Goal: Transaction & Acquisition: Subscribe to service/newsletter

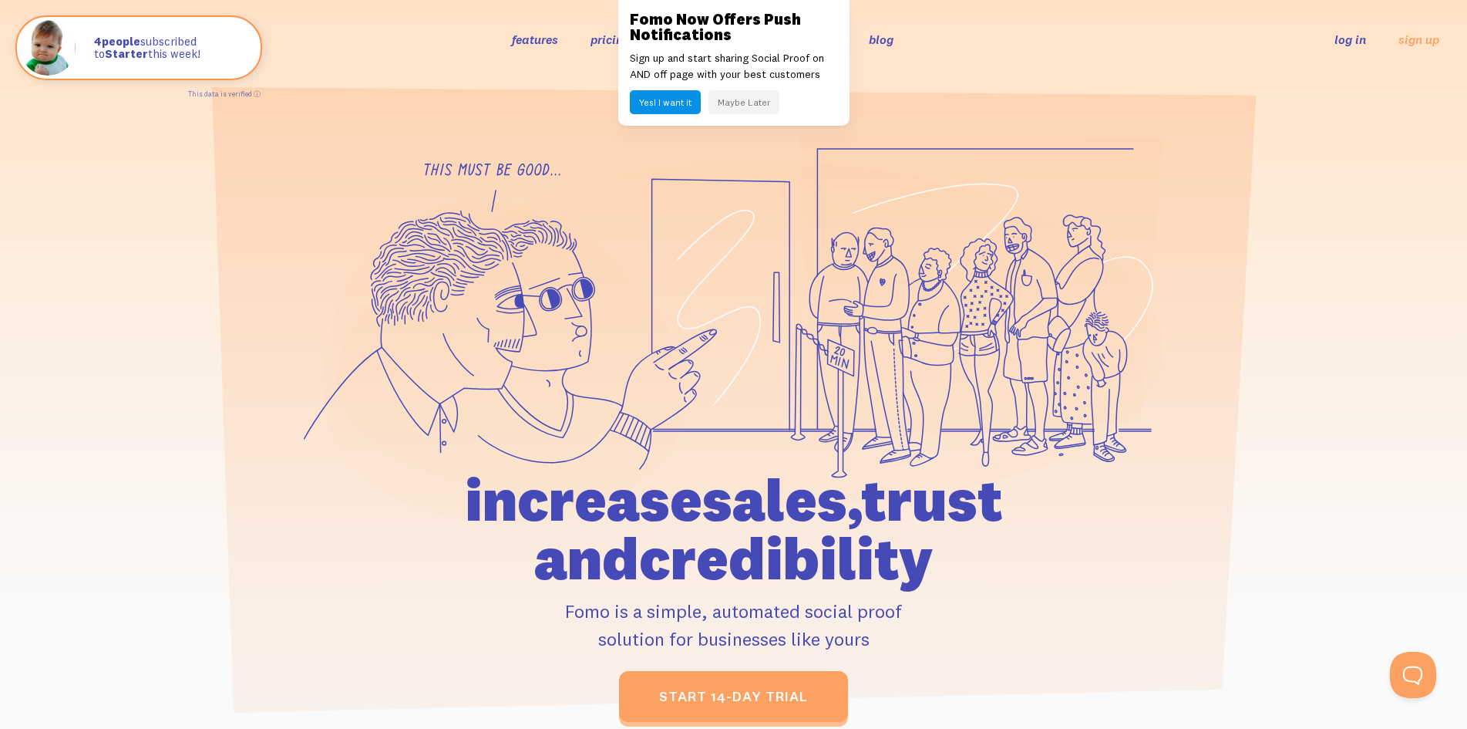
scroll to position [32, 0]
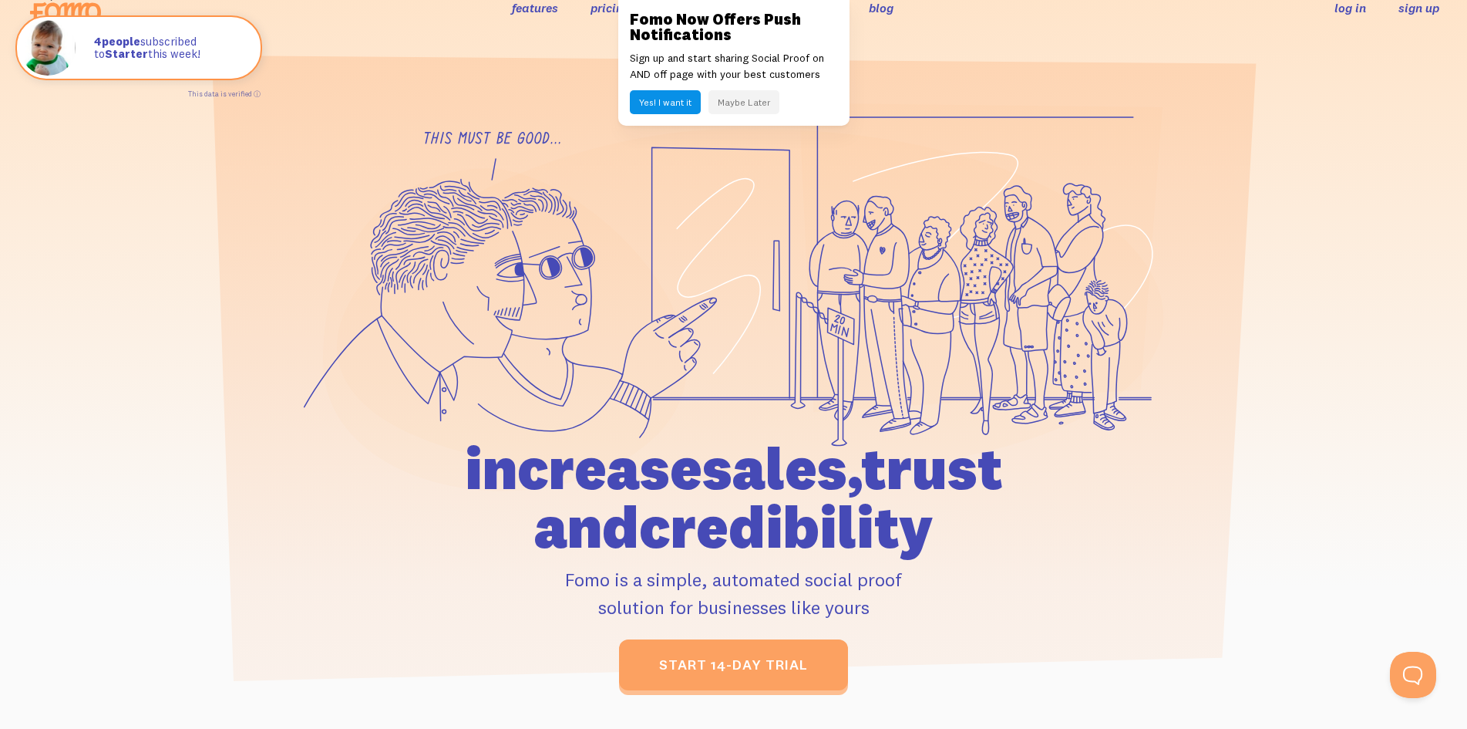
click at [1412, 5] on link "sign up" at bounding box center [1419, 8] width 41 height 16
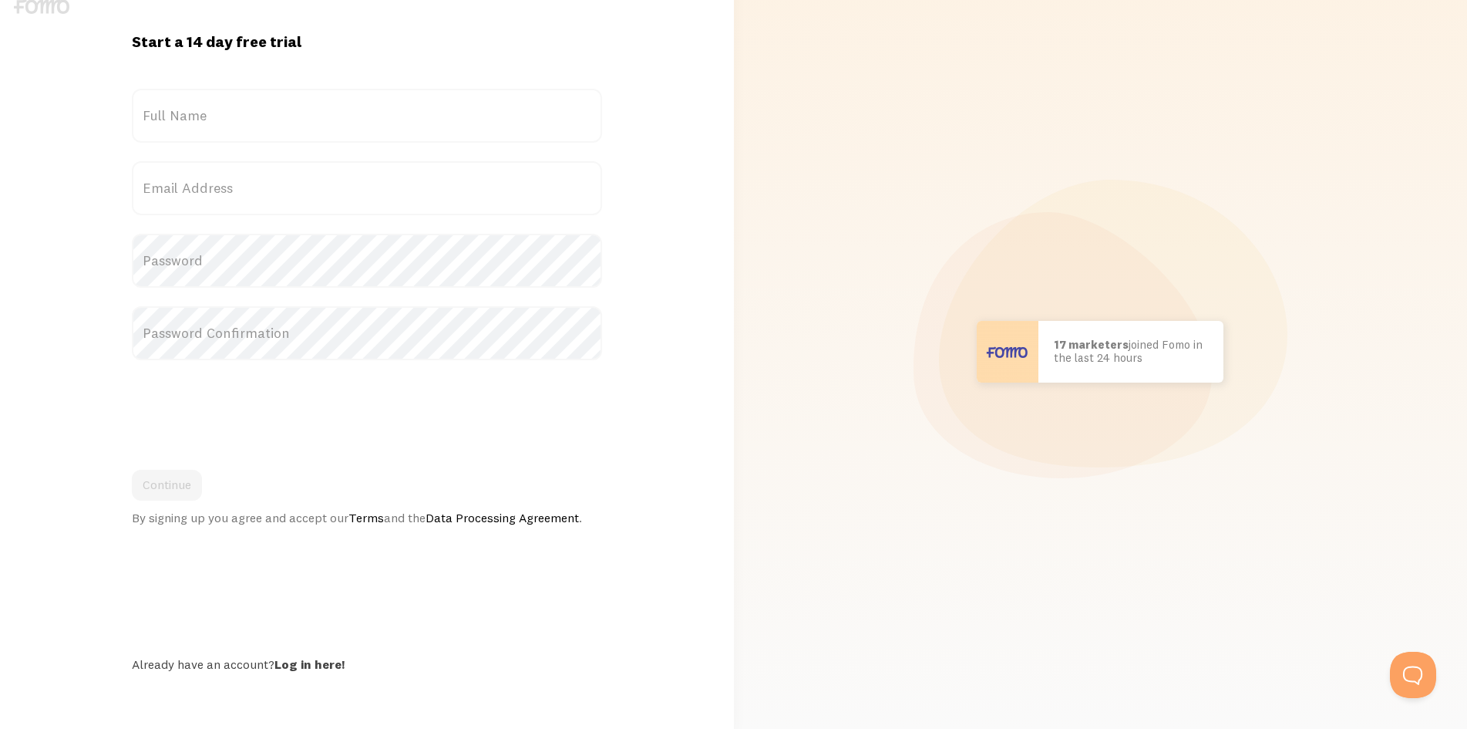
scroll to position [25, 0]
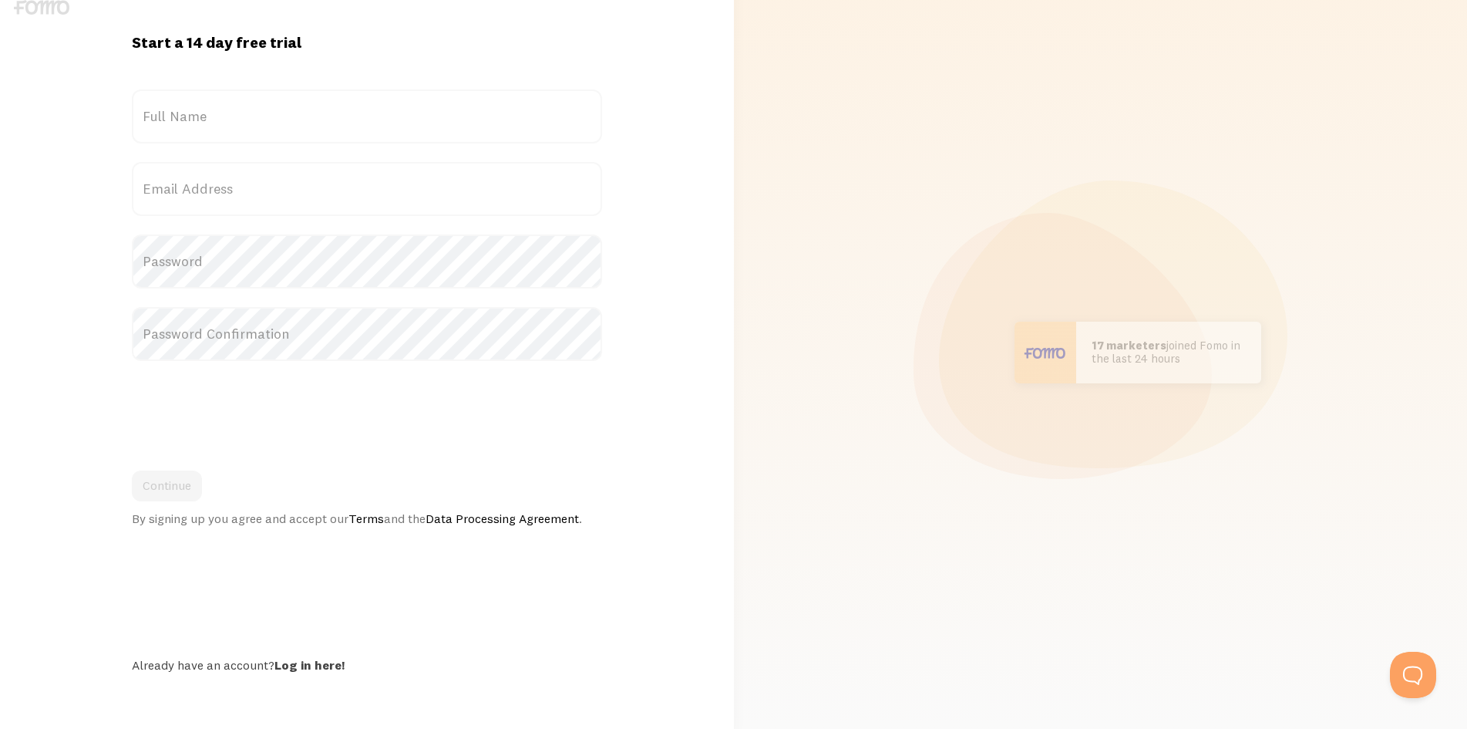
click at [29, 8] on img at bounding box center [42, 7] width 56 height 15
